Goal: Information Seeking & Learning: Learn about a topic

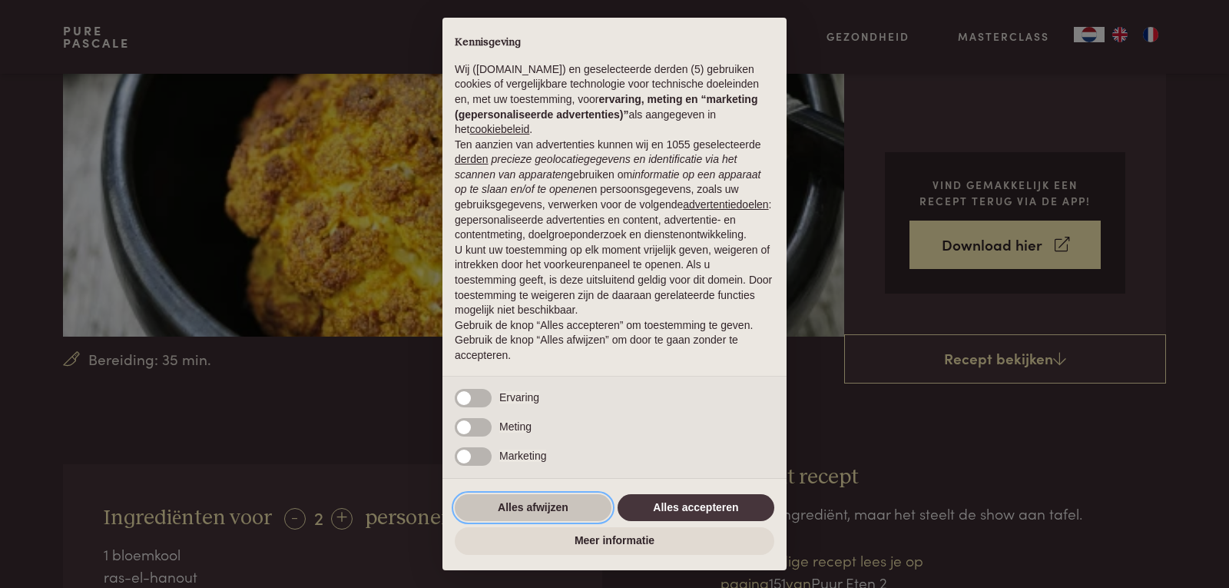
click at [586, 514] on button "Alles afwijzen" at bounding box center [533, 508] width 157 height 28
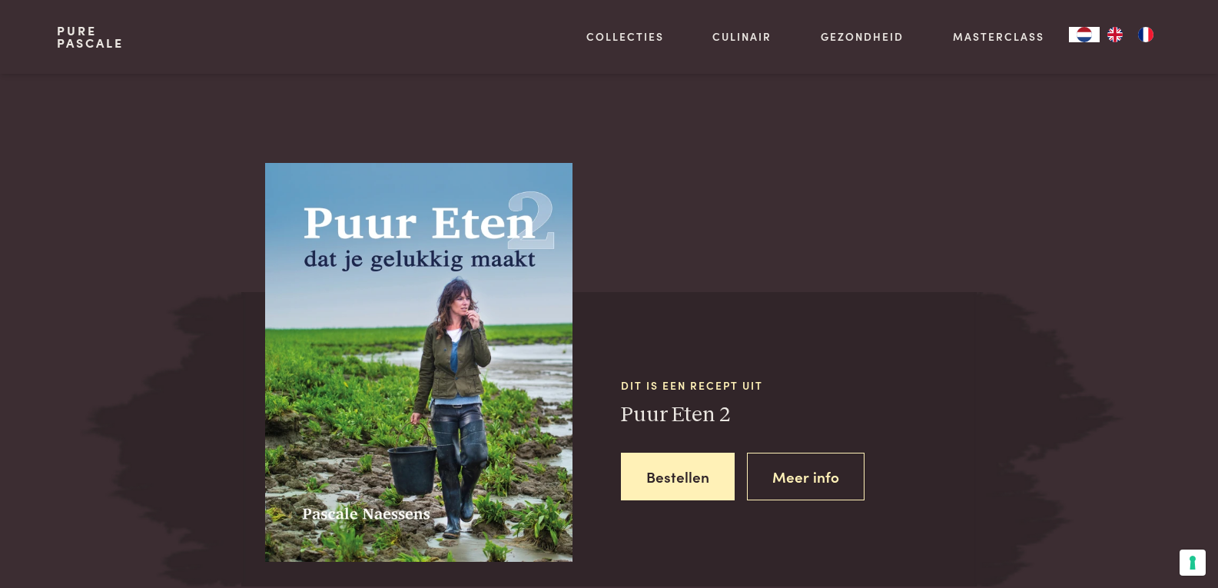
scroll to position [1306, 0]
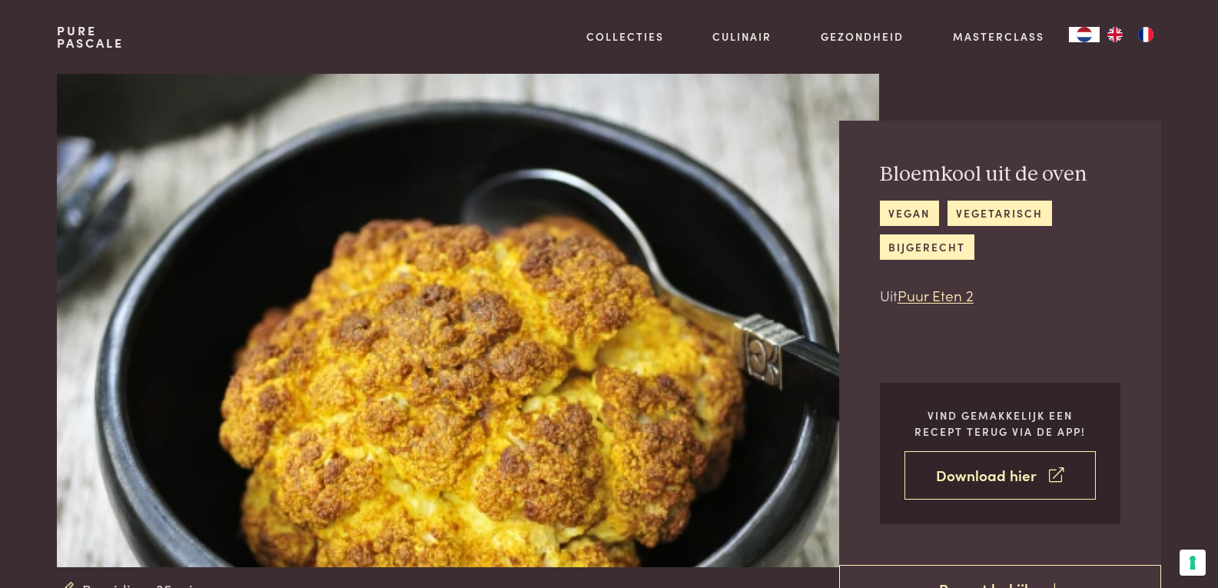
click at [996, 476] on link "Download hier" at bounding box center [999, 475] width 191 height 48
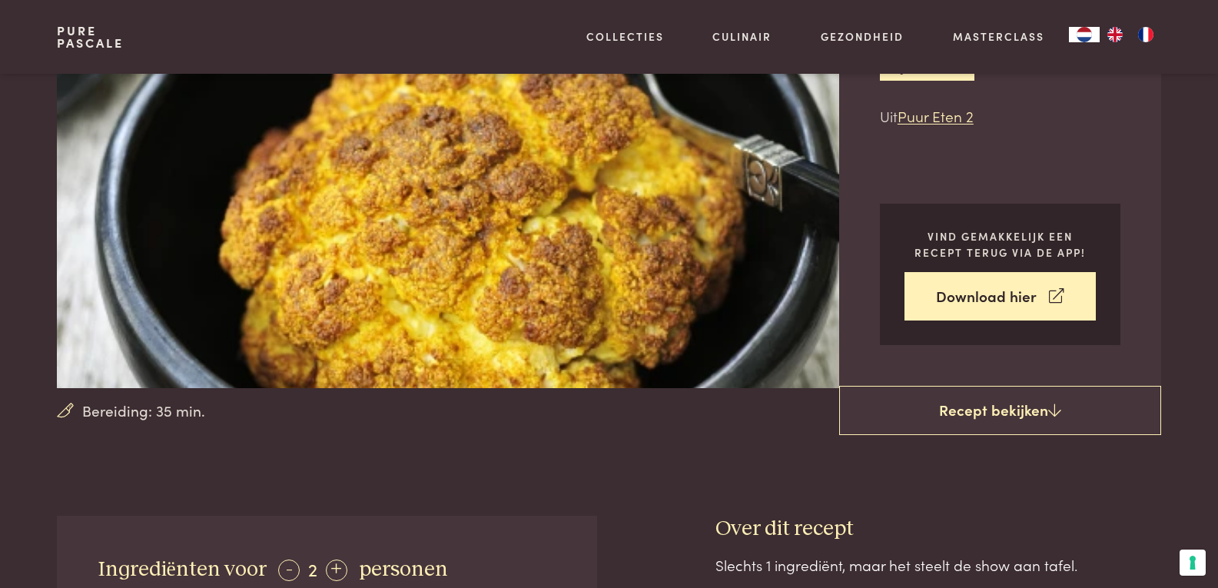
scroll to position [384, 0]
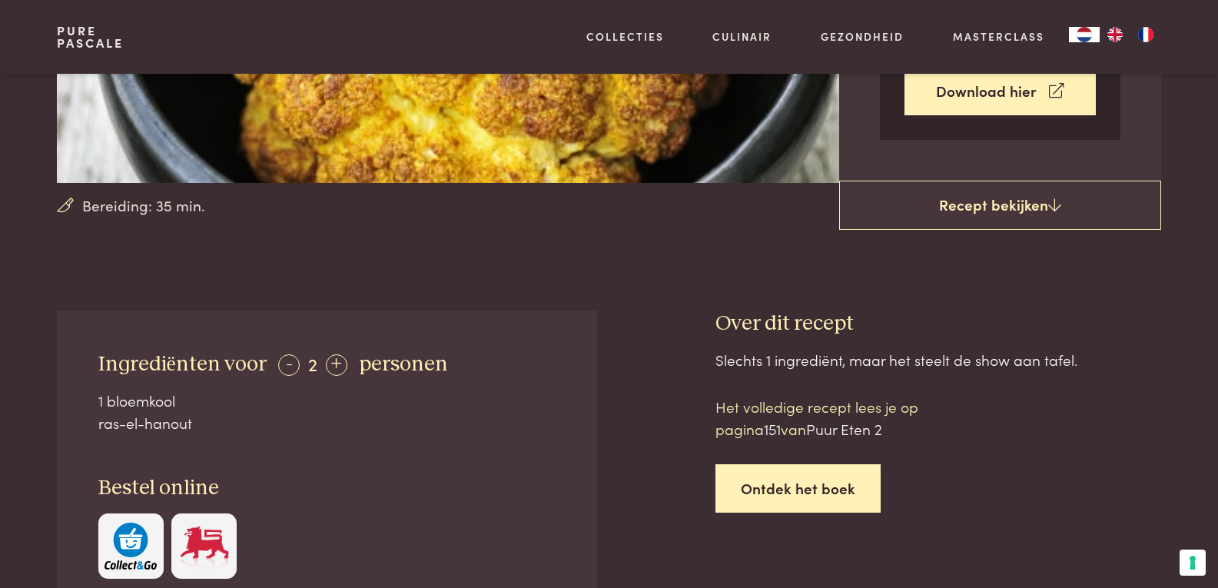
click at [833, 490] on link "Ontdek het boek" at bounding box center [797, 488] width 165 height 48
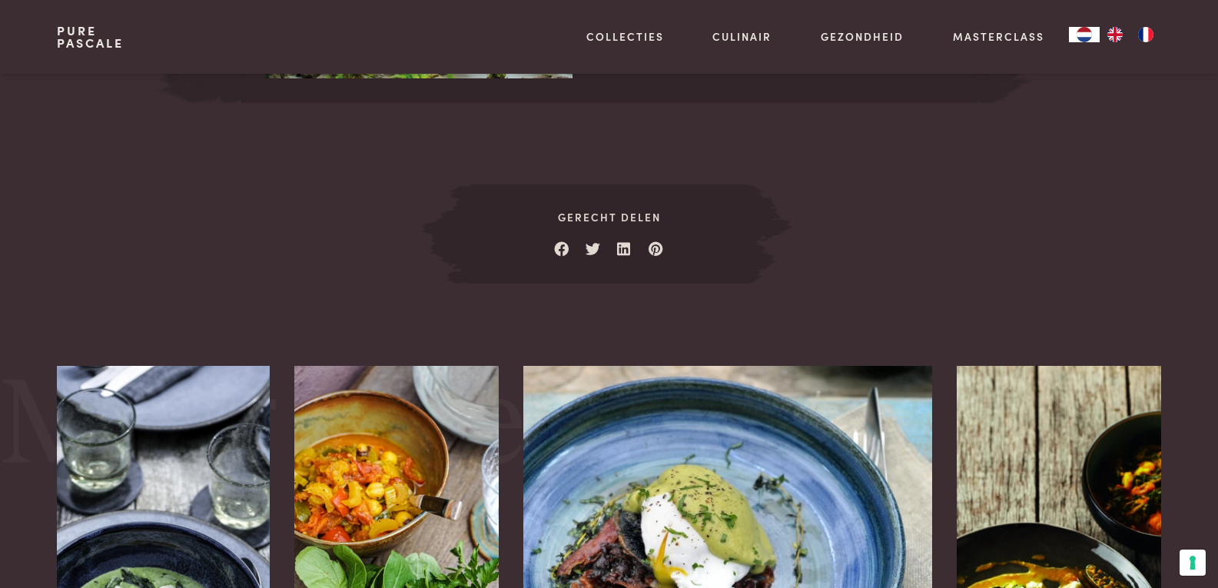
scroll to position [1348, 0]
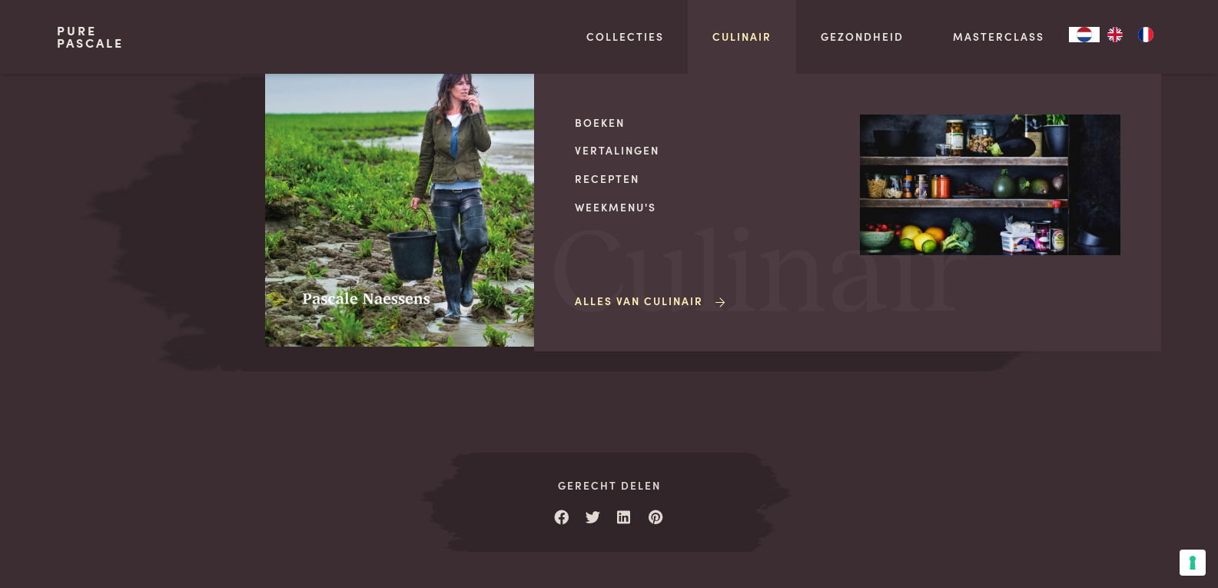
click at [741, 36] on link "Culinair" at bounding box center [741, 36] width 59 height 16
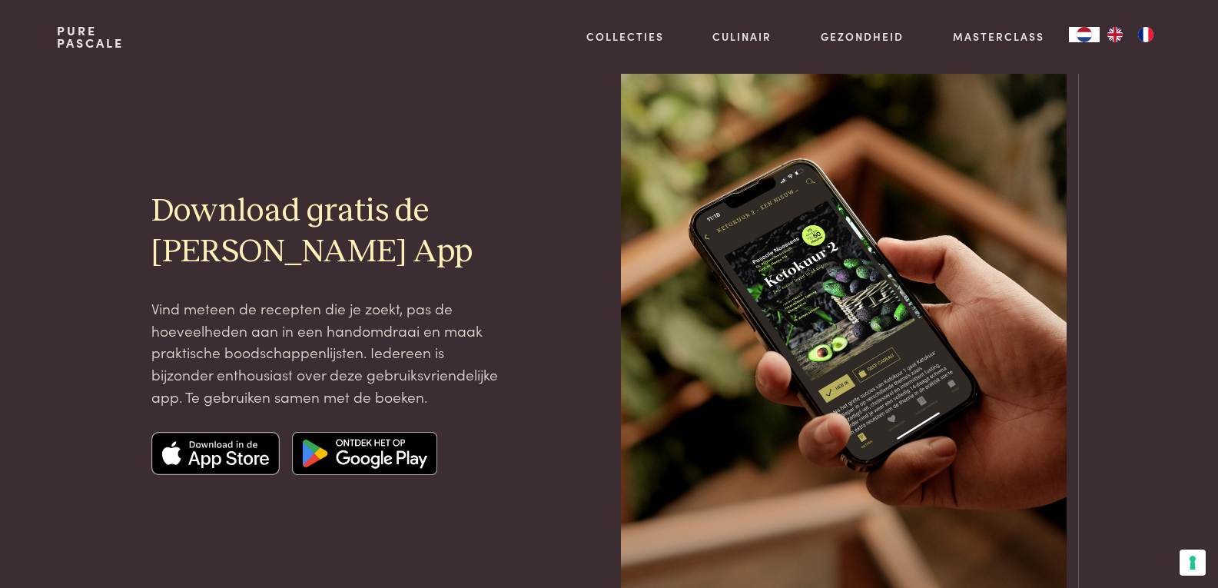
scroll to position [230, 0]
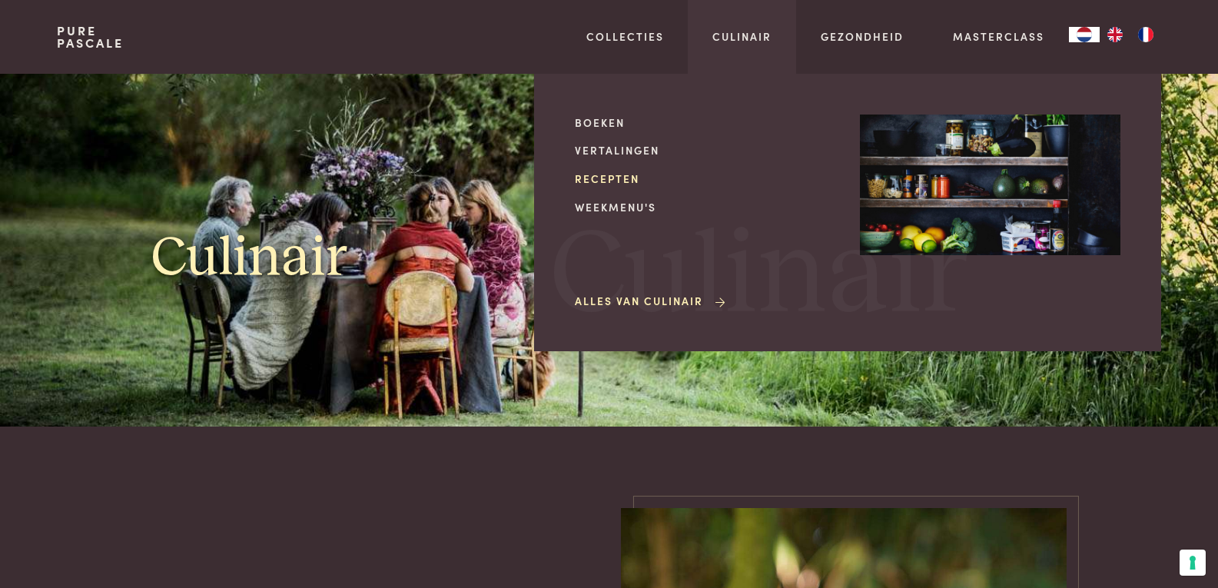
click at [622, 176] on link "Recepten" at bounding box center [705, 179] width 260 height 16
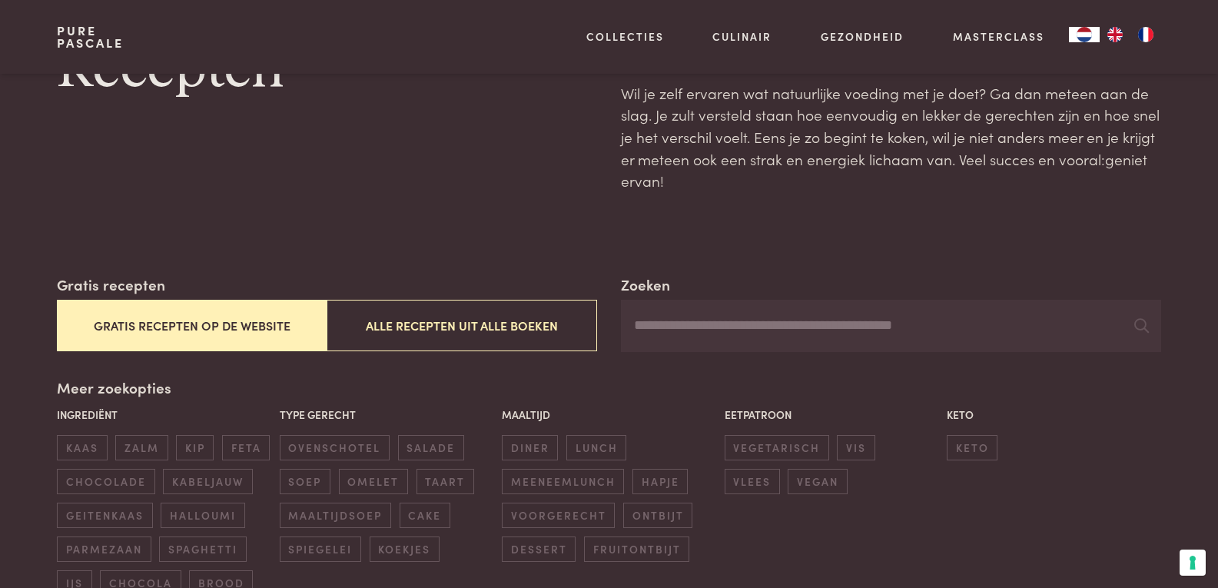
scroll to position [154, 0]
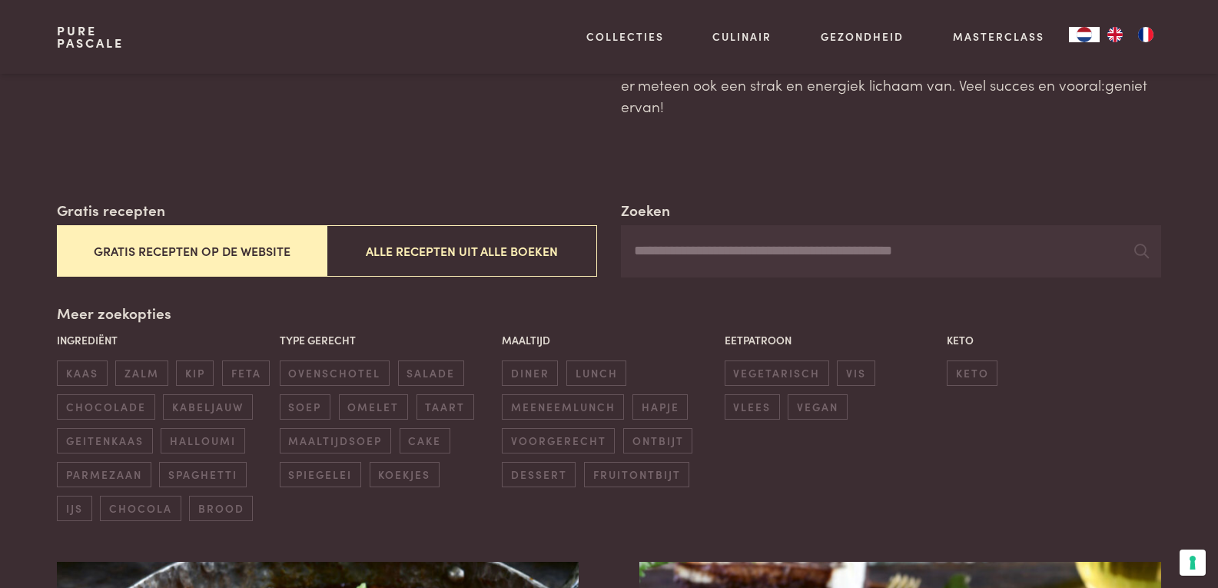
click at [721, 246] on input "Zoeken" at bounding box center [890, 251] width 539 height 52
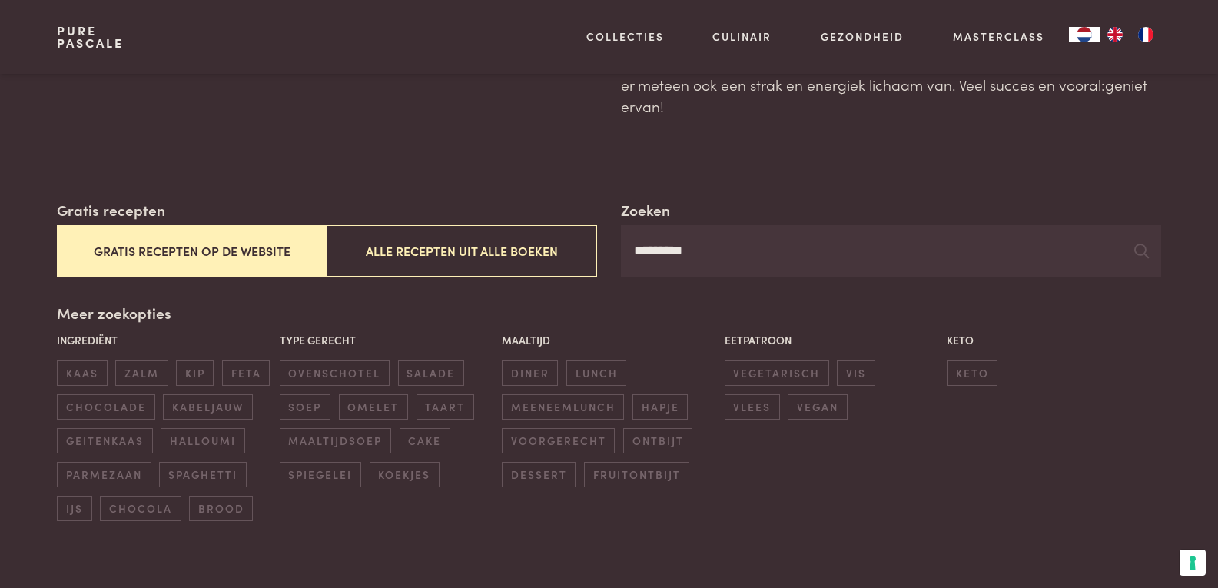
type input "*********"
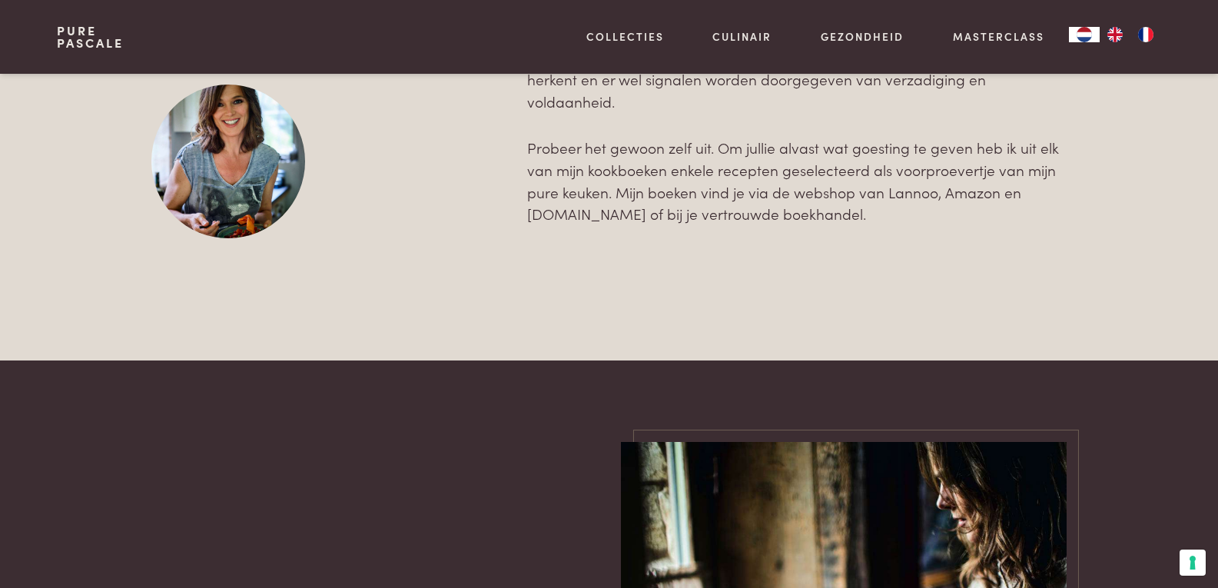
scroll to position [2996, 0]
